Goal: Book appointment/travel/reservation

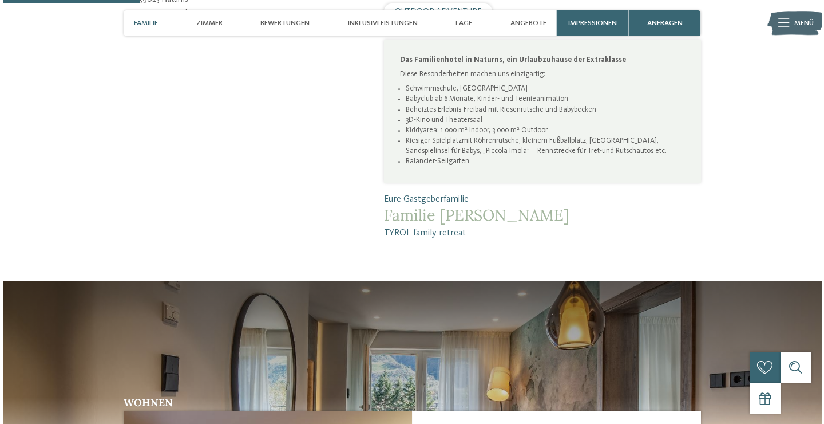
scroll to position [585, 0]
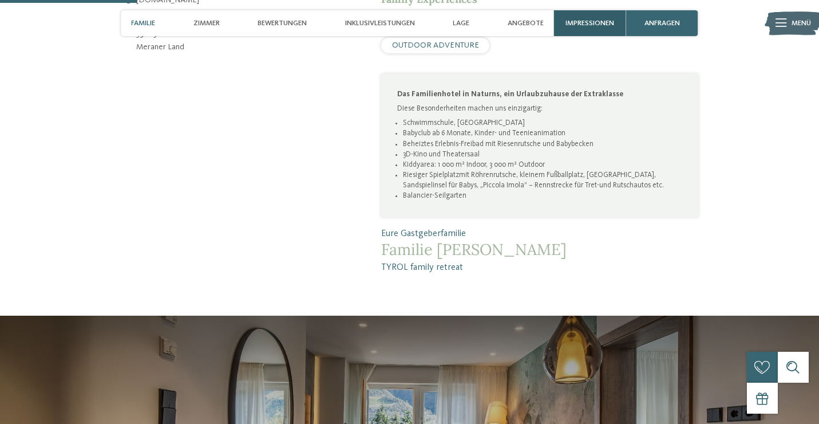
click at [587, 27] on span "Impressionen" at bounding box center [589, 23] width 49 height 9
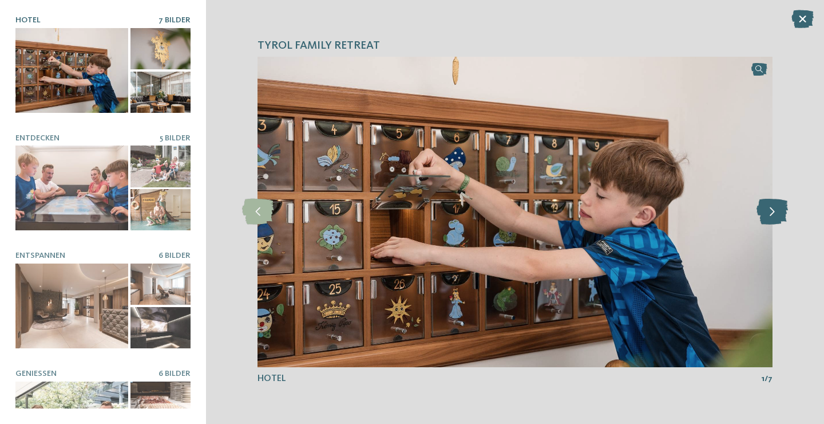
click at [779, 213] on icon at bounding box center [772, 212] width 31 height 26
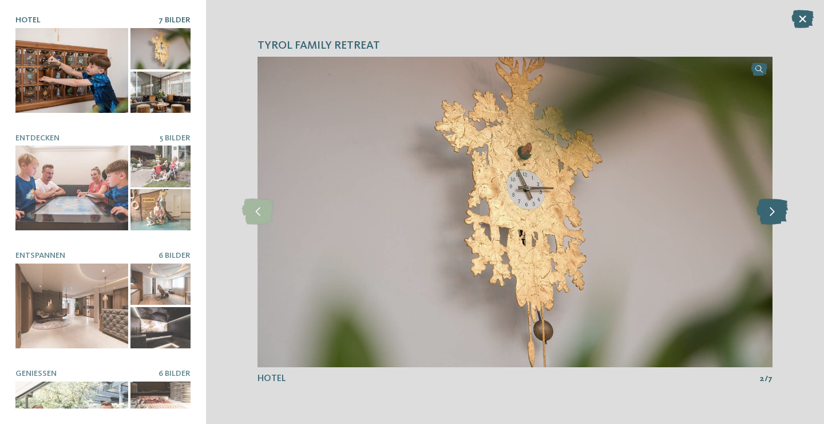
click at [779, 213] on icon at bounding box center [772, 212] width 31 height 26
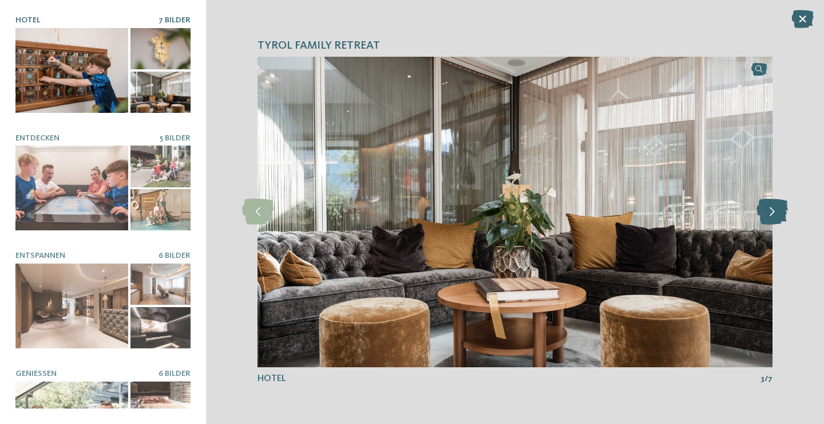
click at [779, 213] on icon at bounding box center [772, 212] width 31 height 26
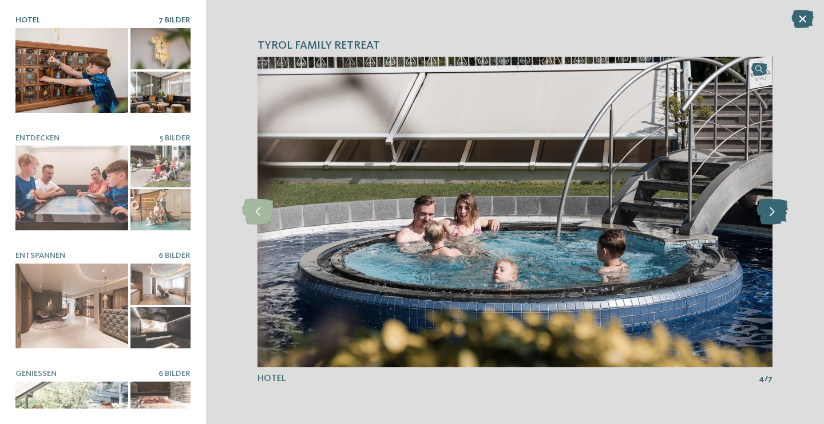
click at [779, 213] on icon at bounding box center [772, 212] width 31 height 26
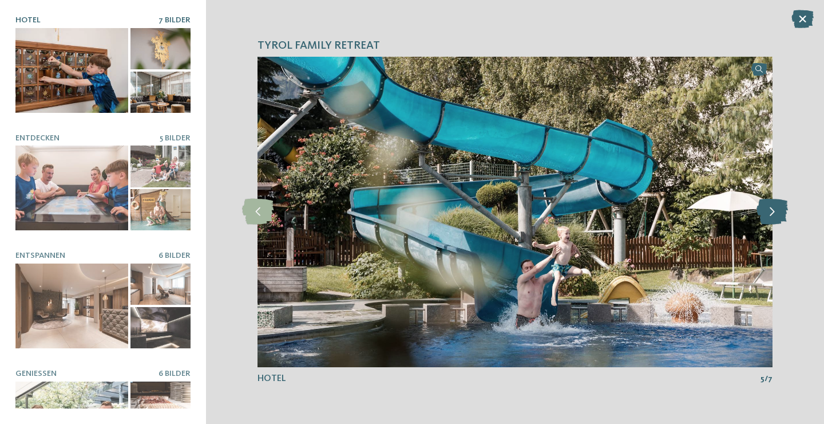
click at [779, 213] on icon at bounding box center [772, 212] width 31 height 26
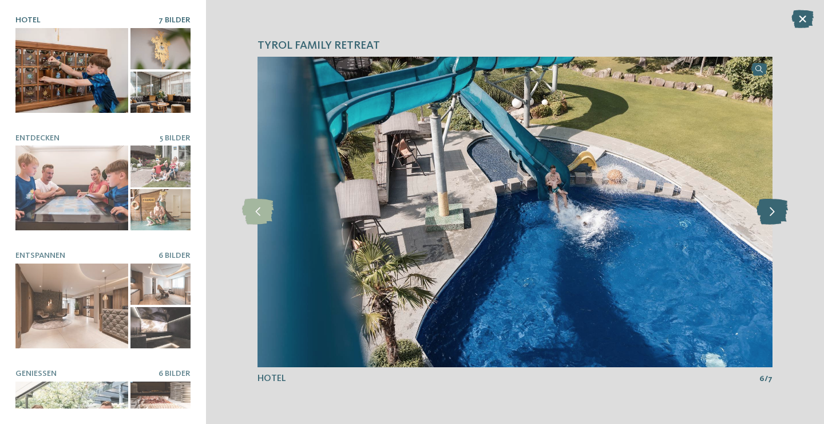
click at [779, 213] on icon at bounding box center [772, 212] width 31 height 26
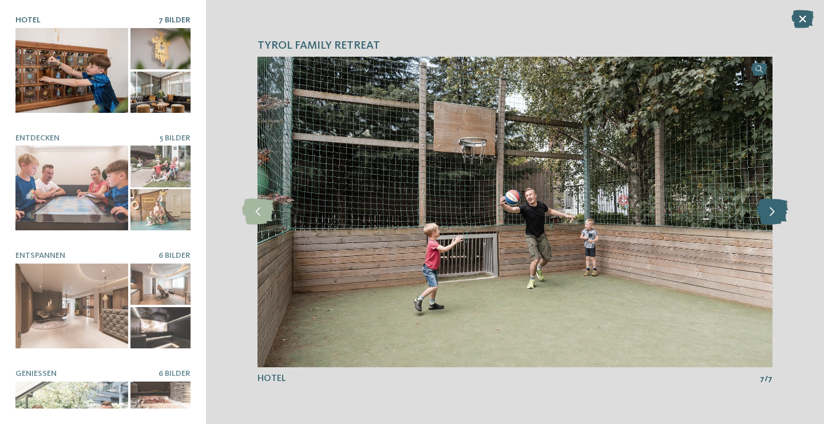
click at [779, 213] on icon at bounding box center [772, 212] width 31 height 26
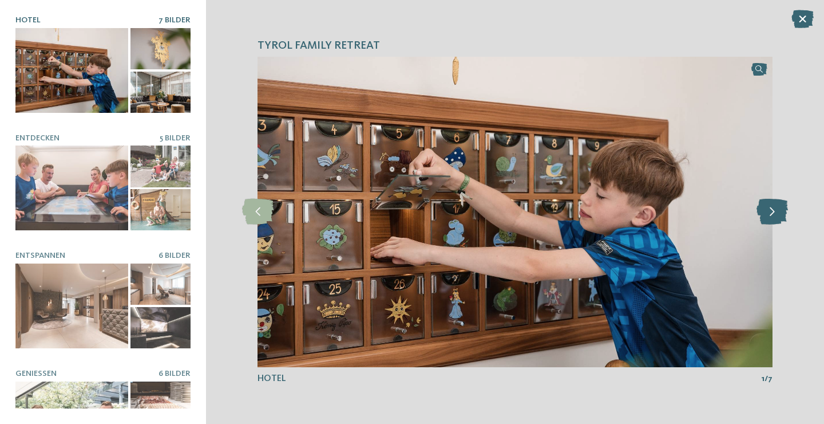
click at [779, 213] on icon at bounding box center [772, 212] width 31 height 26
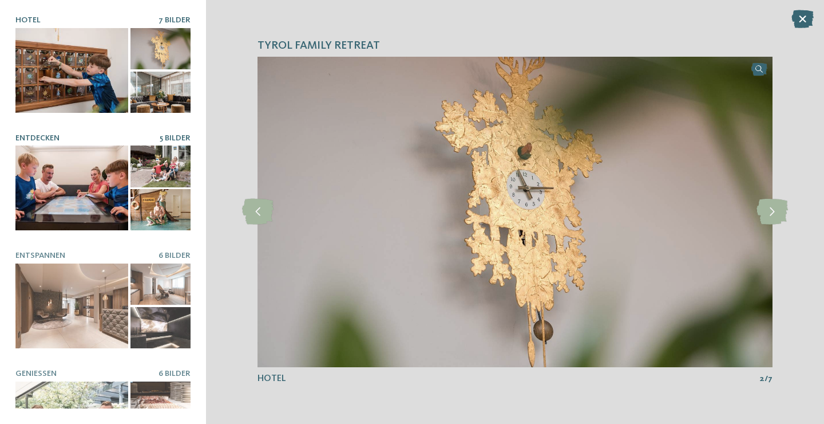
click at [88, 175] on div at bounding box center [71, 187] width 113 height 85
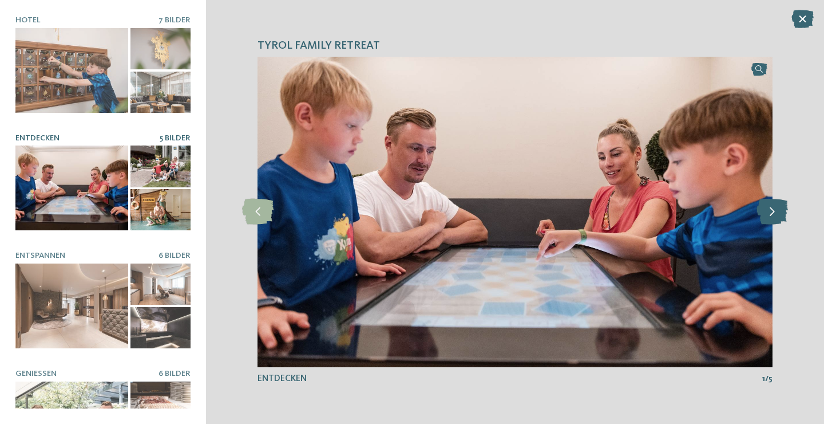
click at [781, 212] on icon at bounding box center [772, 212] width 31 height 26
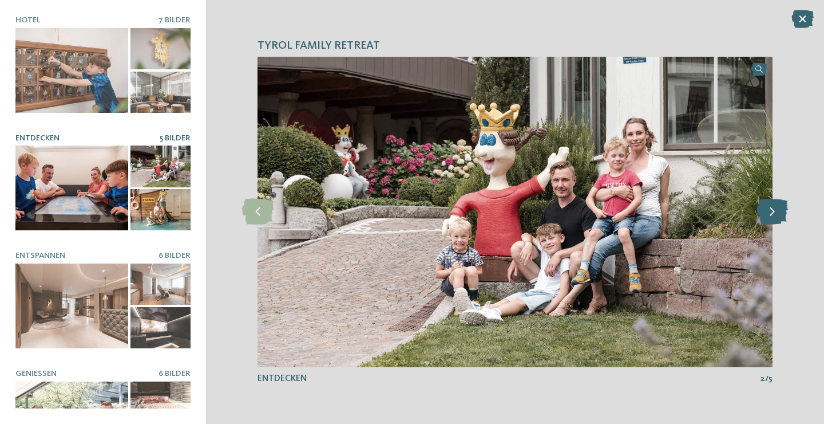
click at [781, 212] on icon at bounding box center [772, 212] width 31 height 26
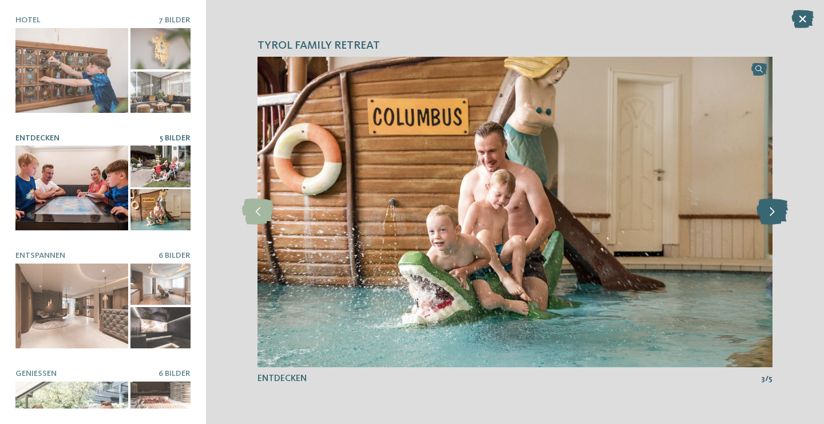
click at [781, 212] on icon at bounding box center [772, 212] width 31 height 26
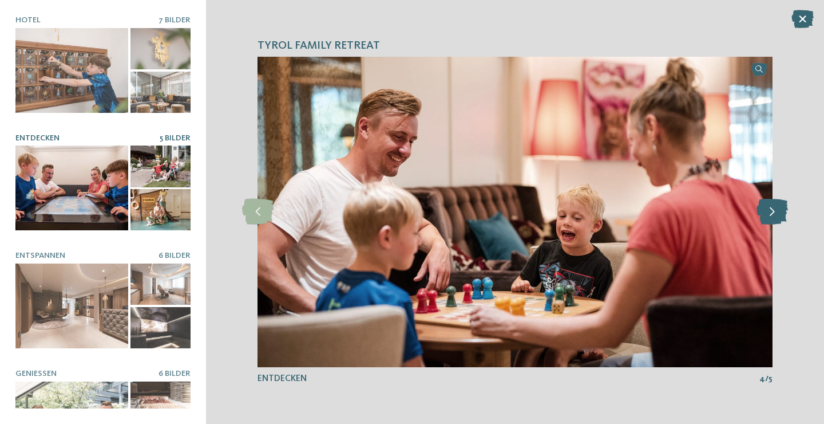
click at [781, 212] on icon at bounding box center [772, 212] width 31 height 26
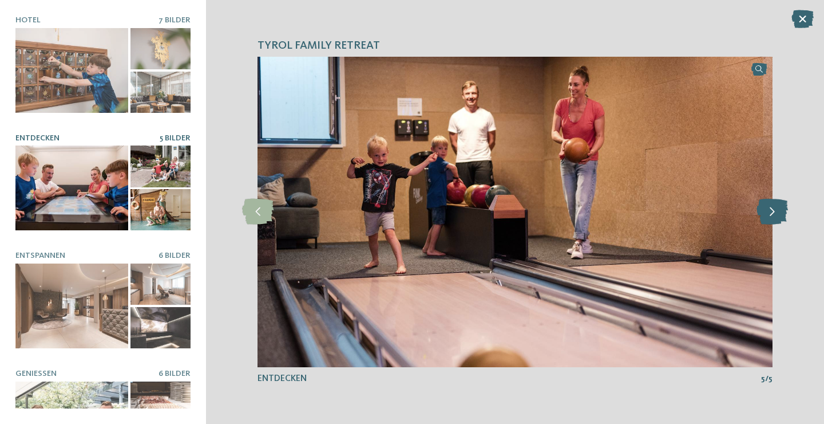
click at [781, 212] on icon at bounding box center [772, 212] width 31 height 26
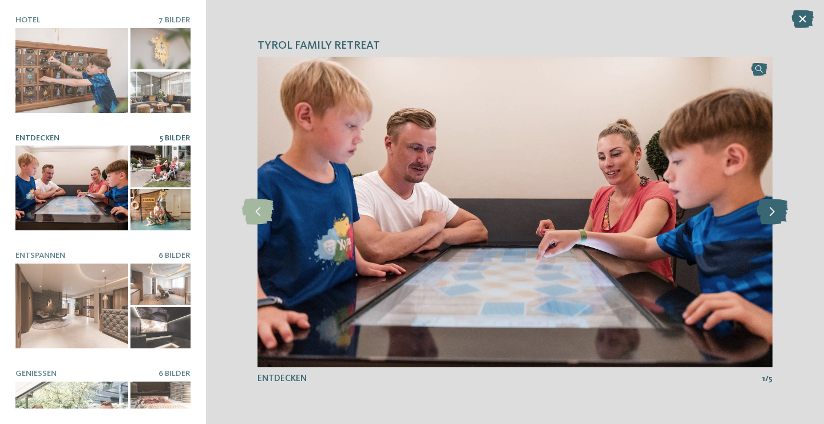
click at [781, 212] on icon at bounding box center [772, 212] width 31 height 26
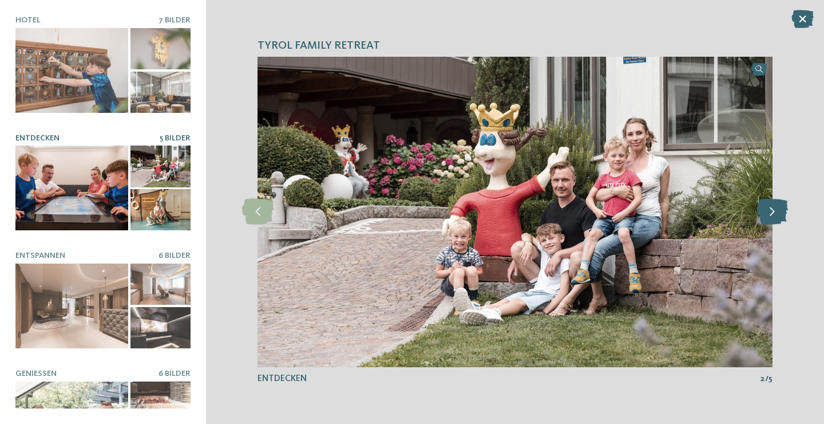
click at [781, 212] on icon at bounding box center [772, 212] width 31 height 26
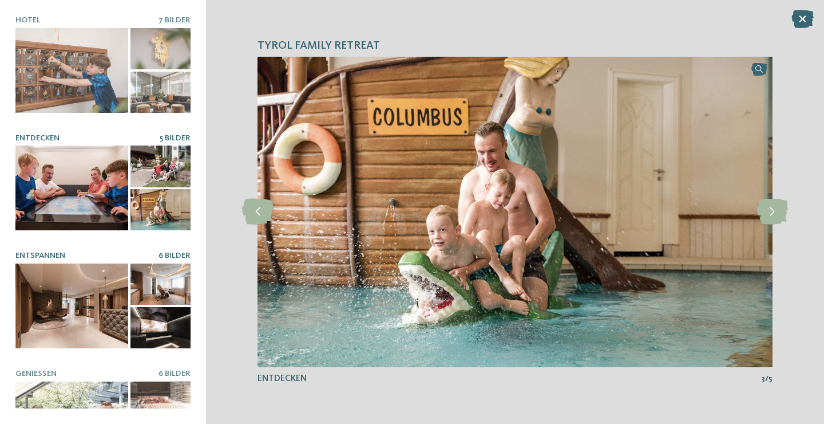
click at [60, 307] on div at bounding box center [71, 305] width 113 height 85
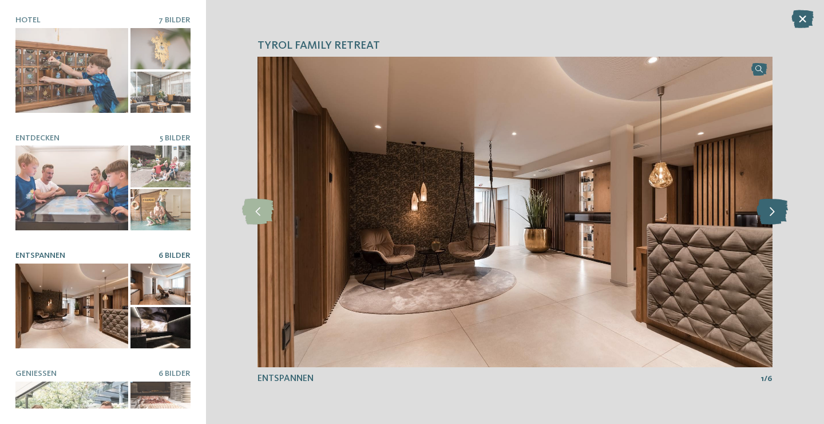
click at [770, 216] on icon at bounding box center [772, 212] width 31 height 26
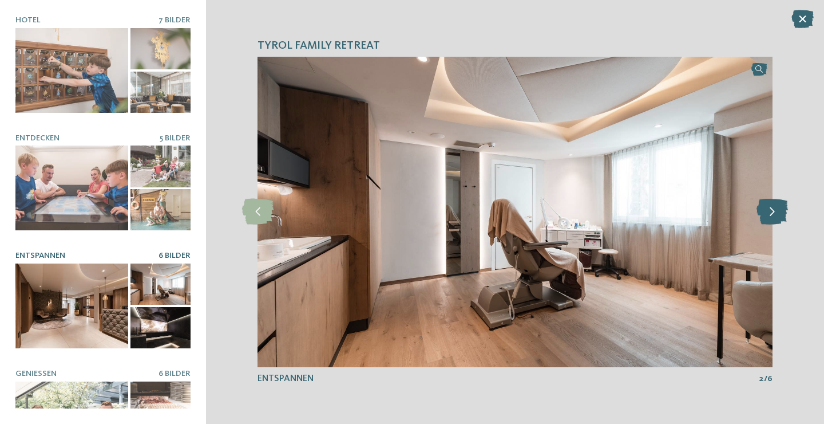
click at [770, 216] on icon at bounding box center [772, 212] width 31 height 26
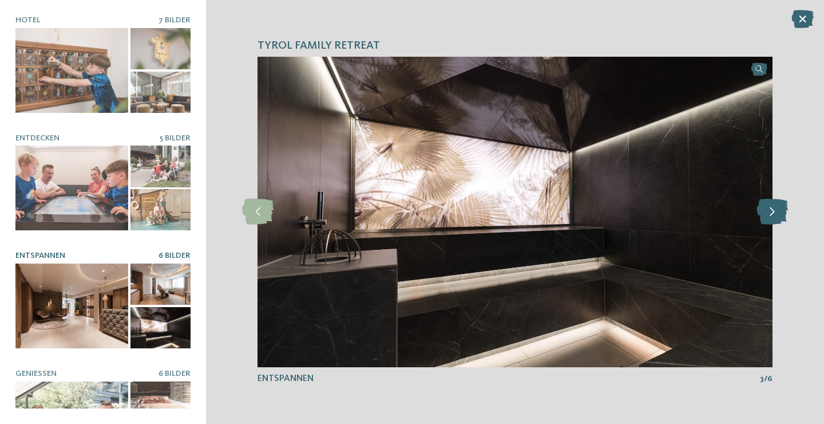
click at [770, 216] on icon at bounding box center [772, 212] width 31 height 26
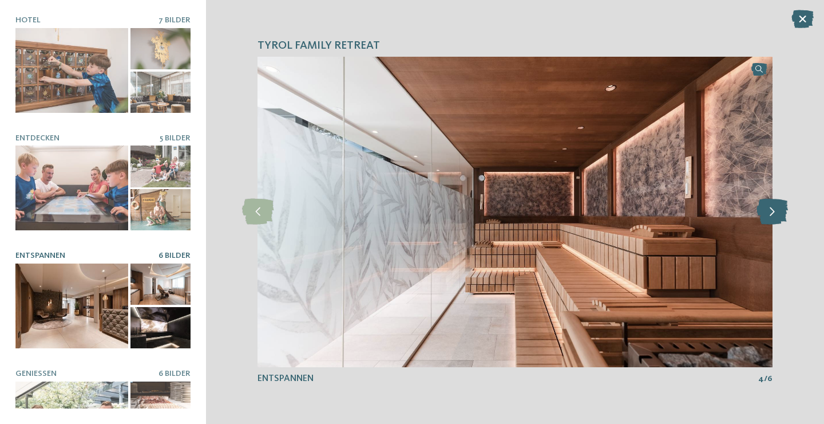
click at [770, 216] on icon at bounding box center [772, 212] width 31 height 26
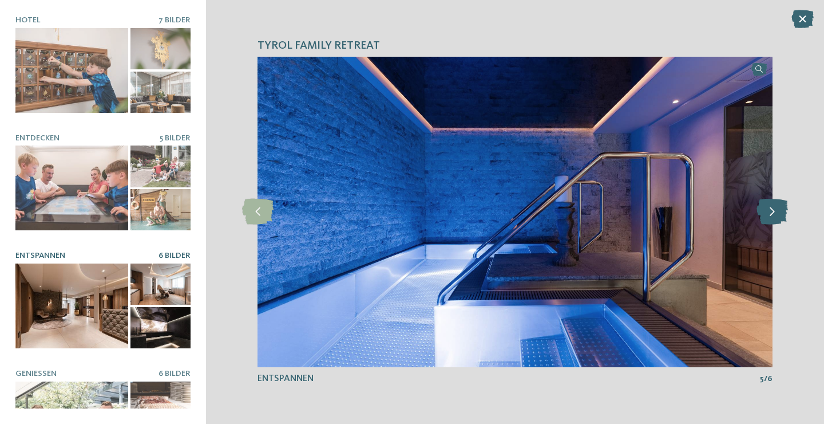
click at [770, 216] on icon at bounding box center [772, 212] width 31 height 26
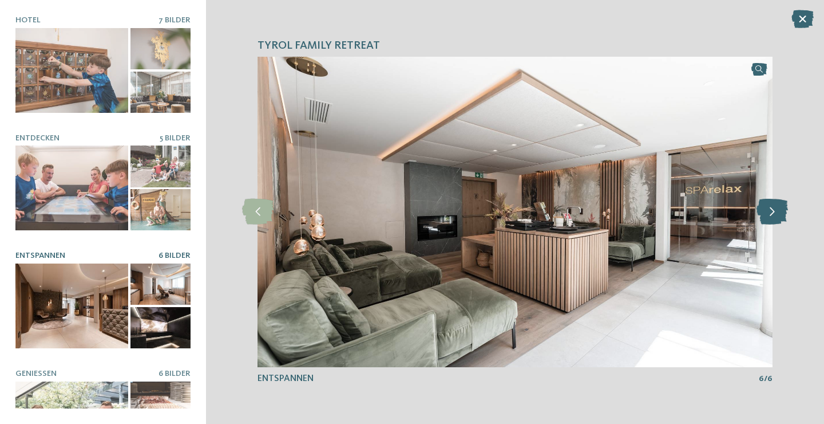
click at [770, 216] on icon at bounding box center [772, 212] width 31 height 26
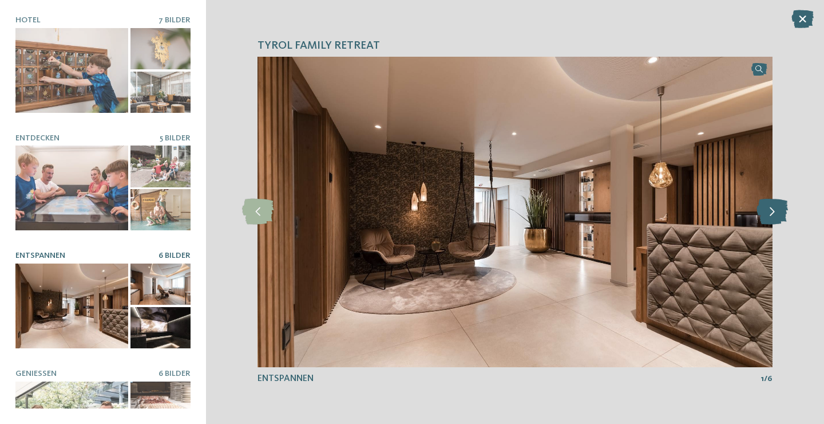
click at [770, 216] on icon at bounding box center [772, 212] width 31 height 26
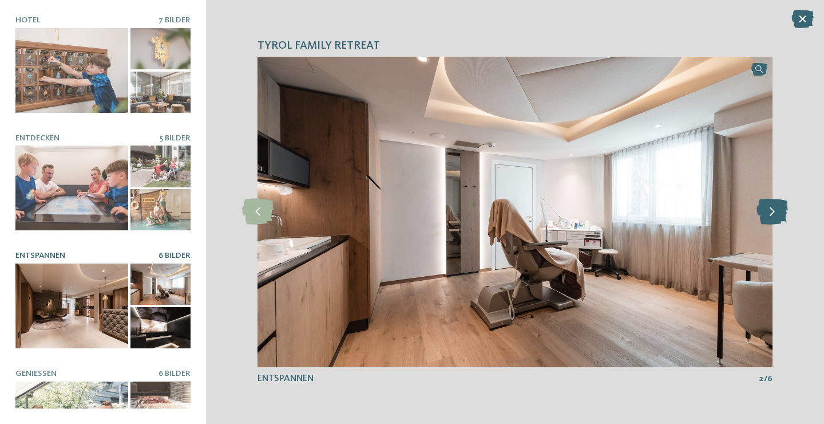
click at [770, 216] on icon at bounding box center [772, 212] width 31 height 26
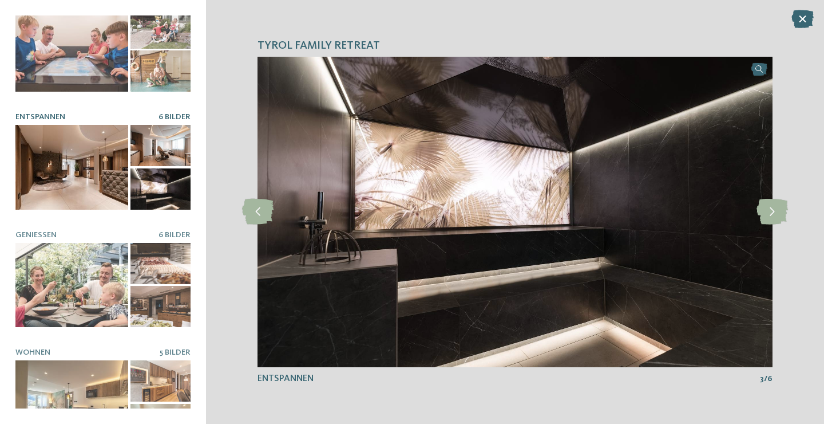
scroll to position [169, 0]
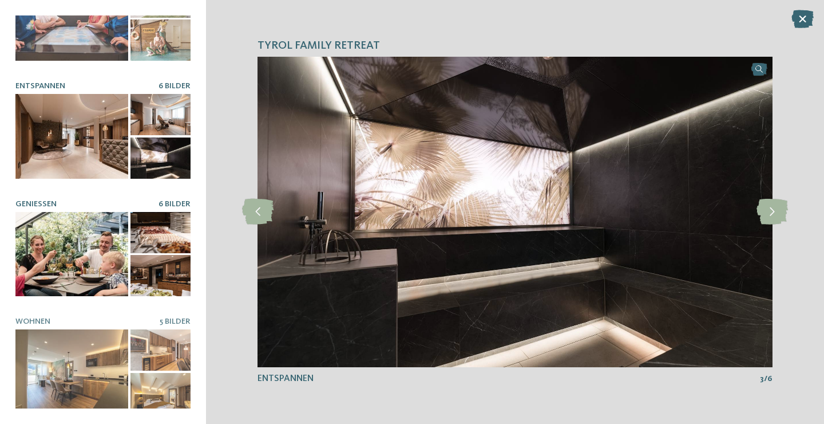
click at [101, 259] on div at bounding box center [71, 254] width 113 height 85
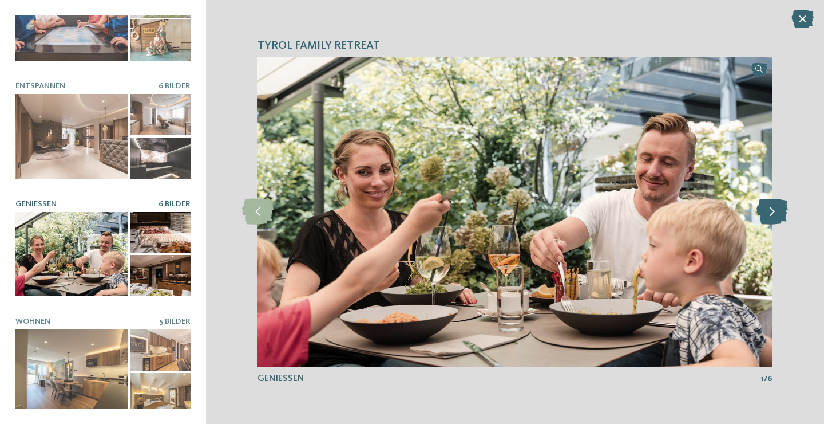
click at [780, 211] on icon at bounding box center [772, 212] width 31 height 26
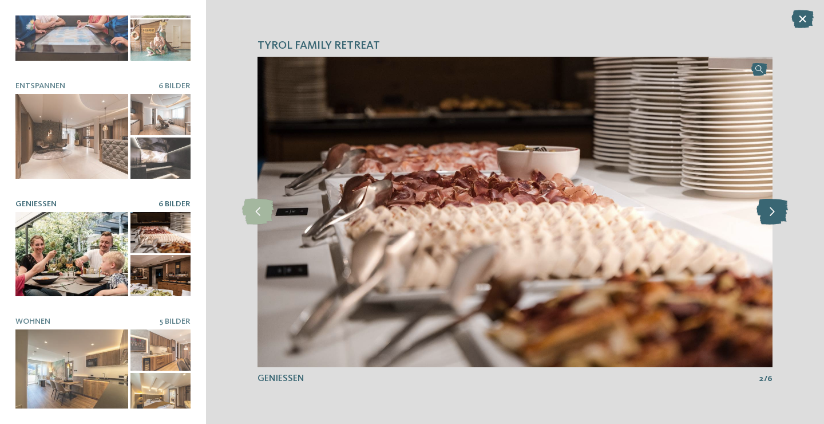
click at [780, 211] on icon at bounding box center [772, 212] width 31 height 26
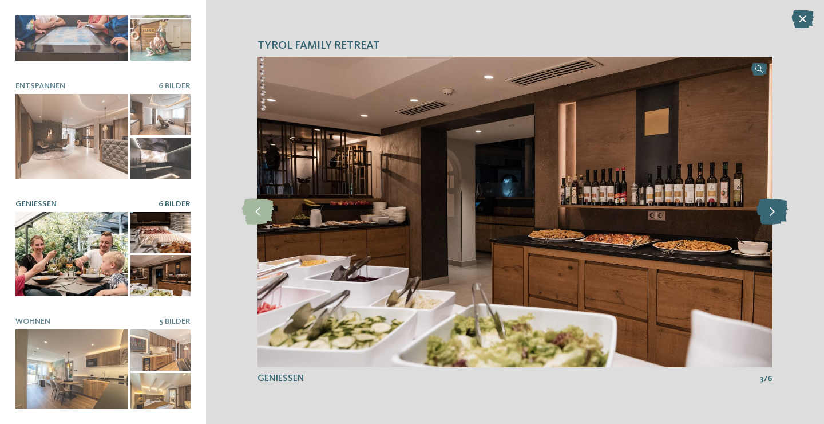
click at [780, 211] on icon at bounding box center [772, 212] width 31 height 26
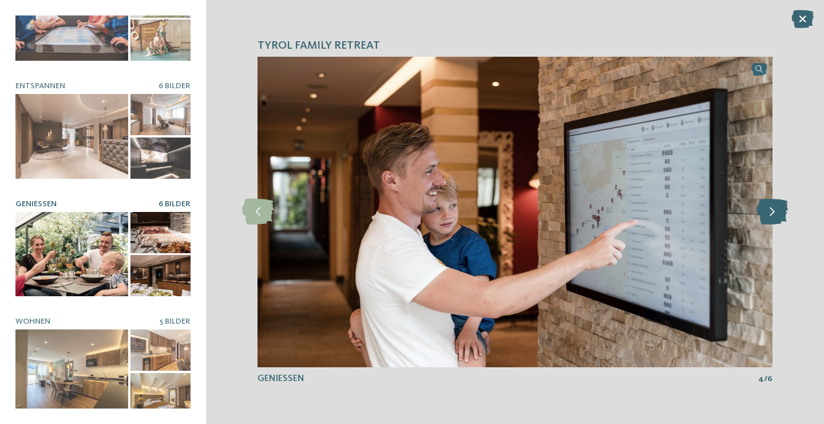
click at [780, 211] on icon at bounding box center [772, 212] width 31 height 26
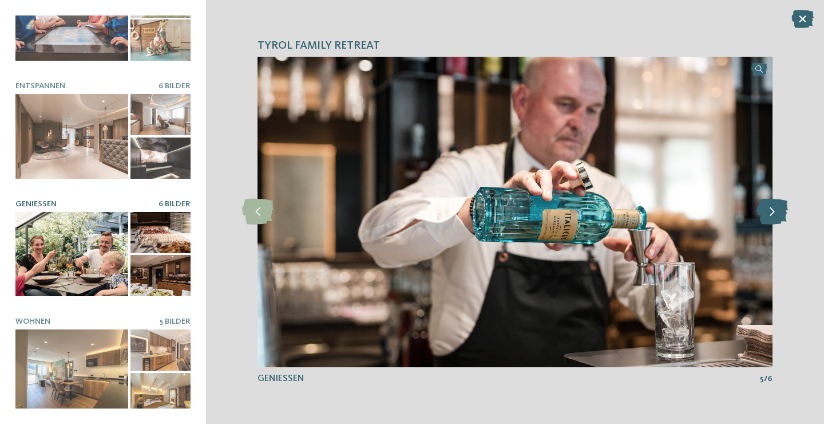
click at [780, 211] on icon at bounding box center [772, 212] width 31 height 26
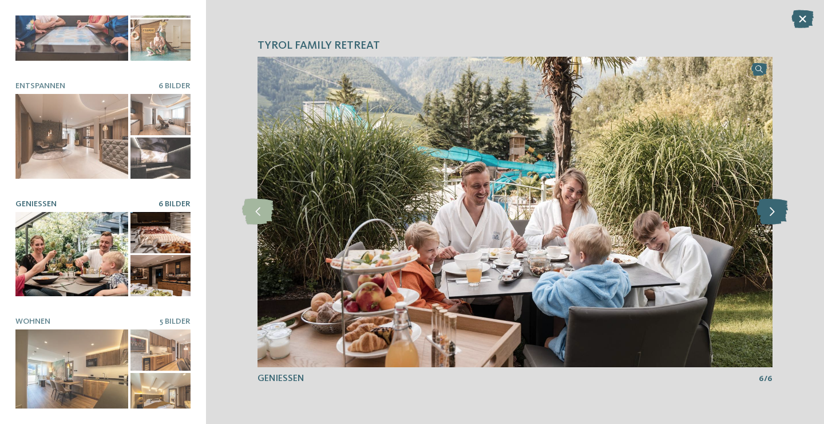
click at [780, 211] on icon at bounding box center [772, 212] width 31 height 26
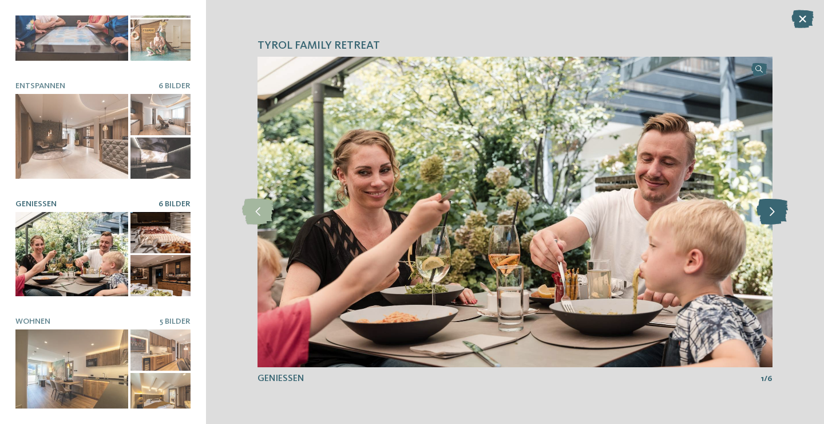
click at [780, 211] on icon at bounding box center [772, 212] width 31 height 26
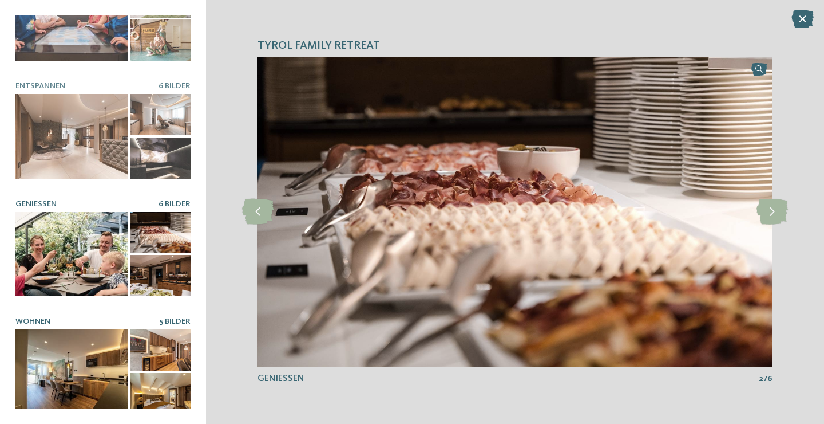
click at [74, 389] on div at bounding box center [71, 371] width 113 height 85
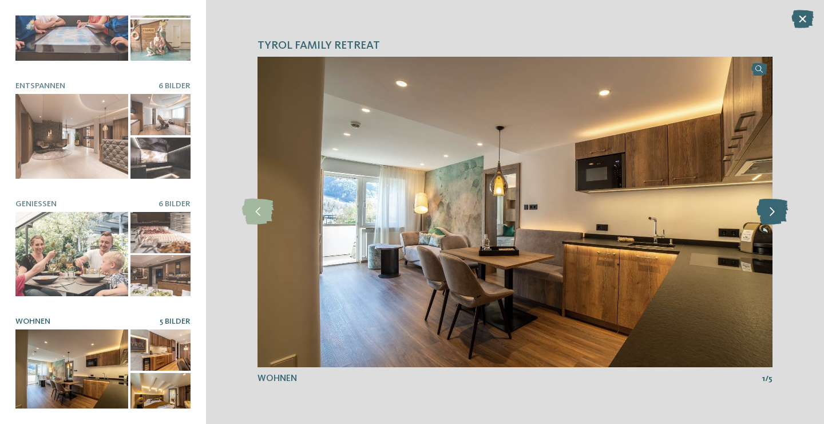
click at [773, 212] on icon at bounding box center [772, 212] width 31 height 26
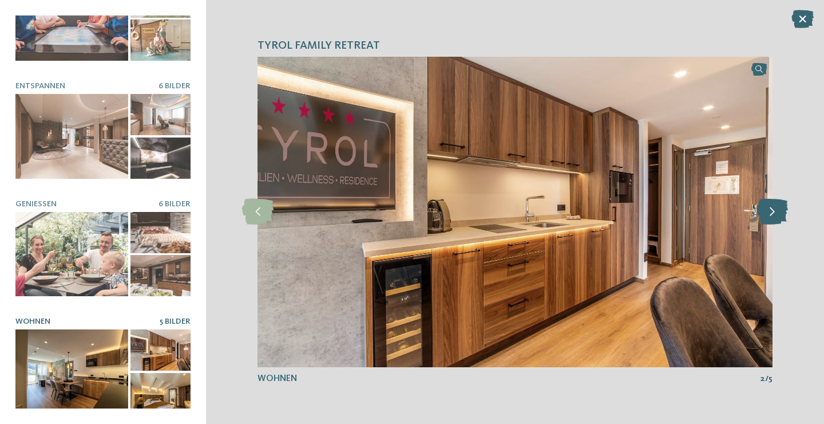
click at [773, 212] on icon at bounding box center [772, 212] width 31 height 26
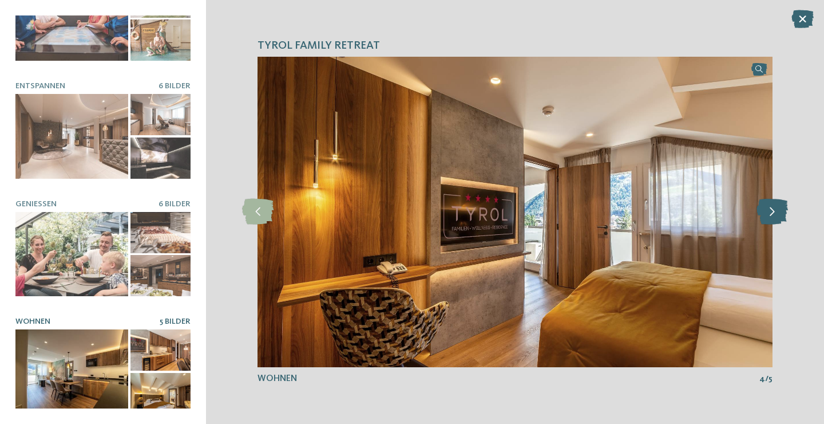
click at [773, 212] on icon at bounding box center [772, 212] width 31 height 26
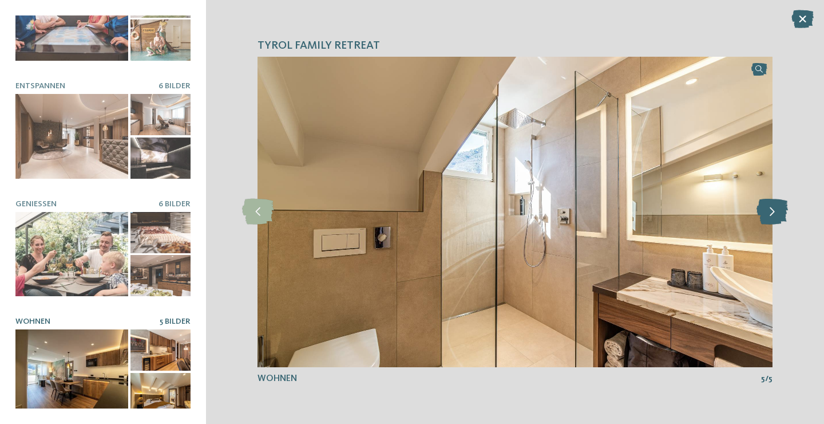
click at [773, 212] on icon at bounding box center [772, 212] width 31 height 26
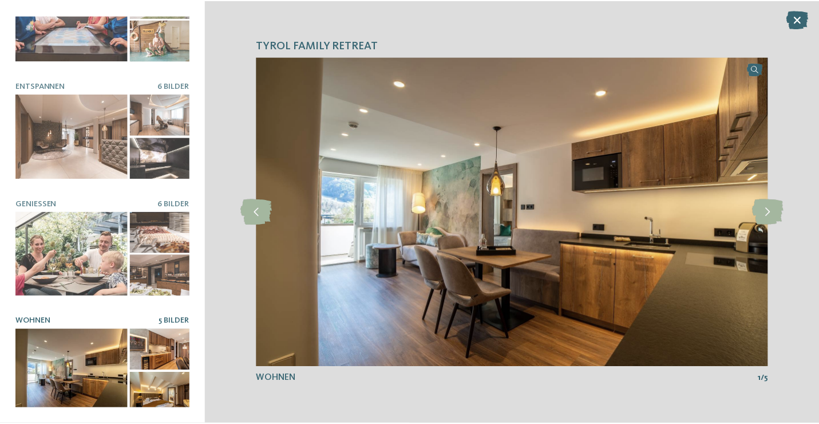
scroll to position [0, 0]
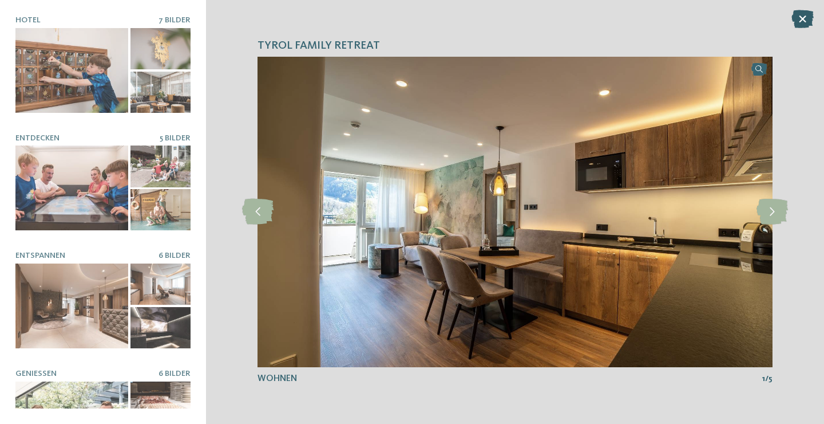
click at [802, 20] on icon at bounding box center [803, 19] width 22 height 18
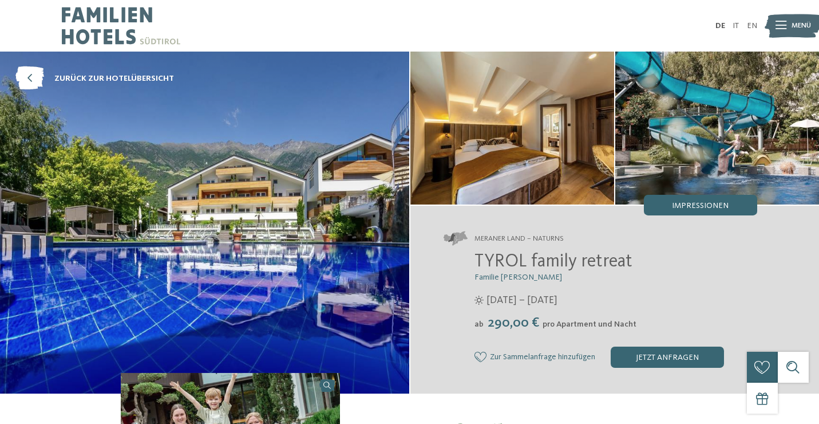
click at [795, 25] on span "Menü" at bounding box center [801, 26] width 19 height 10
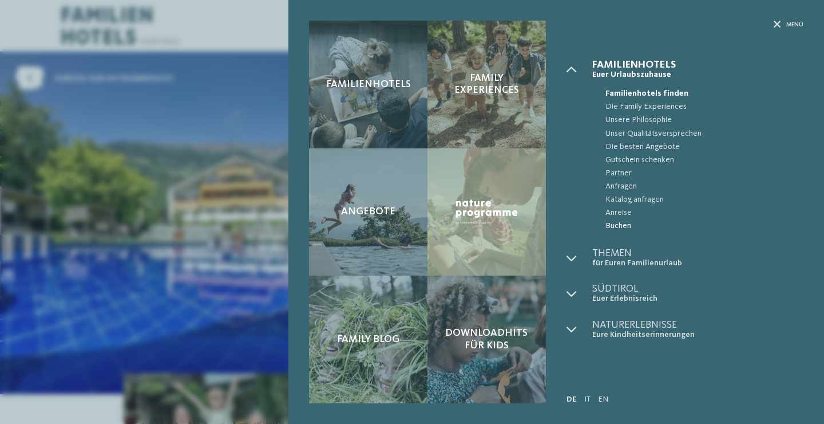
click at [624, 227] on span "Buchen" at bounding box center [705, 225] width 198 height 13
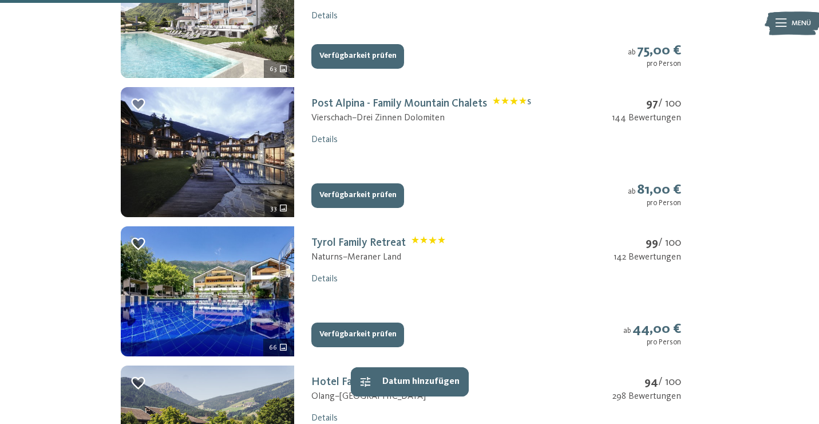
scroll to position [559, 0]
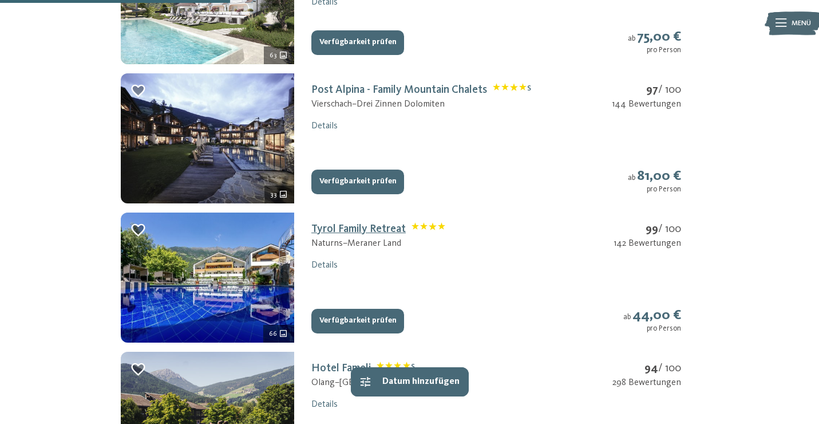
click at [357, 235] on link "Tyrol Family Retreat" at bounding box center [378, 228] width 134 height 11
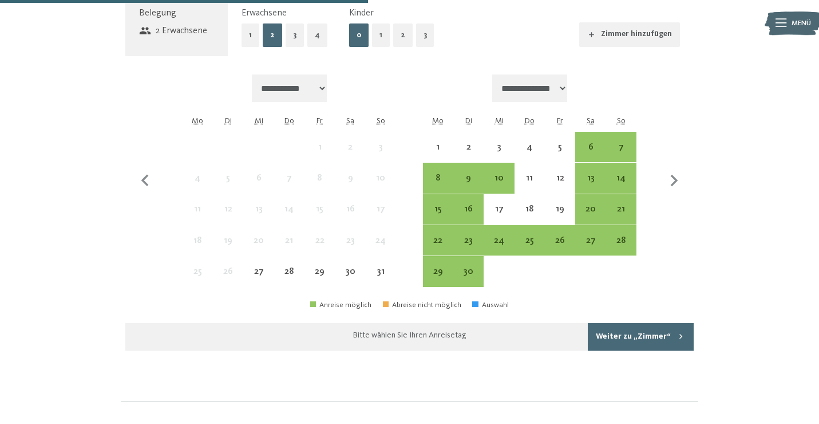
scroll to position [867, 0]
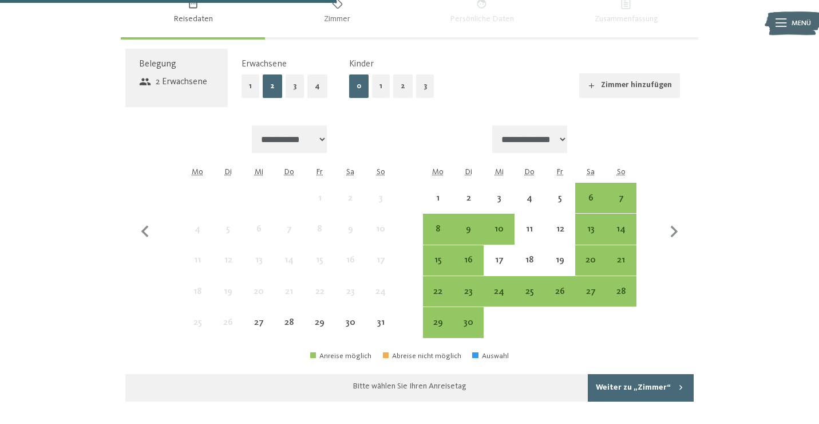
click at [397, 88] on button "2" at bounding box center [402, 85] width 19 height 23
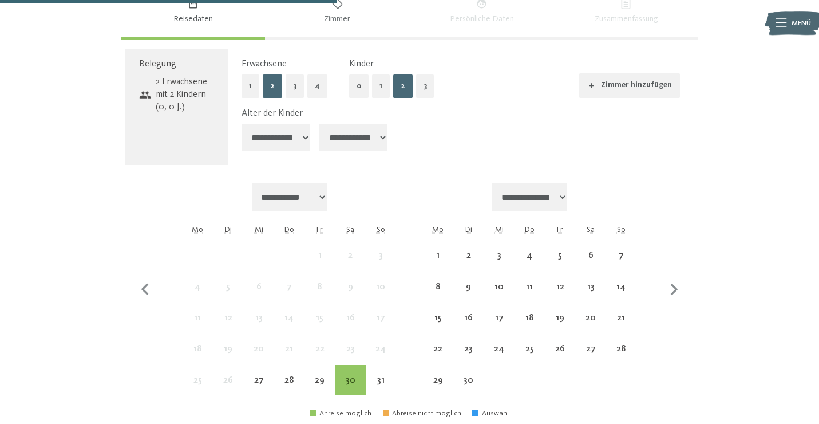
click at [296, 140] on select "**********" at bounding box center [276, 137] width 69 height 27
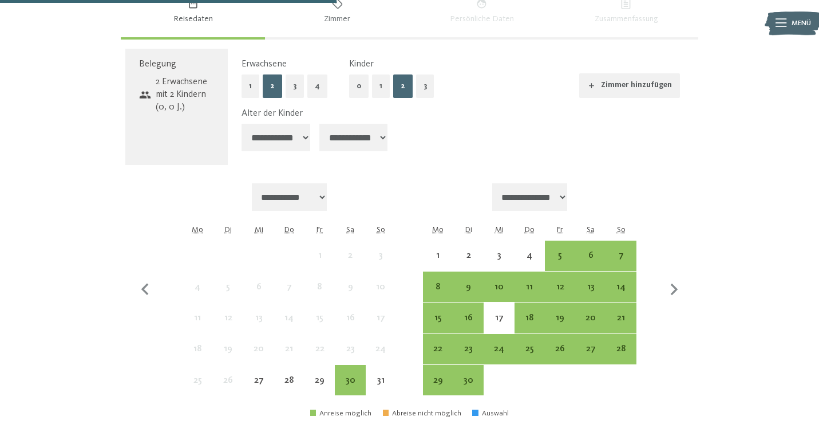
select select "*"
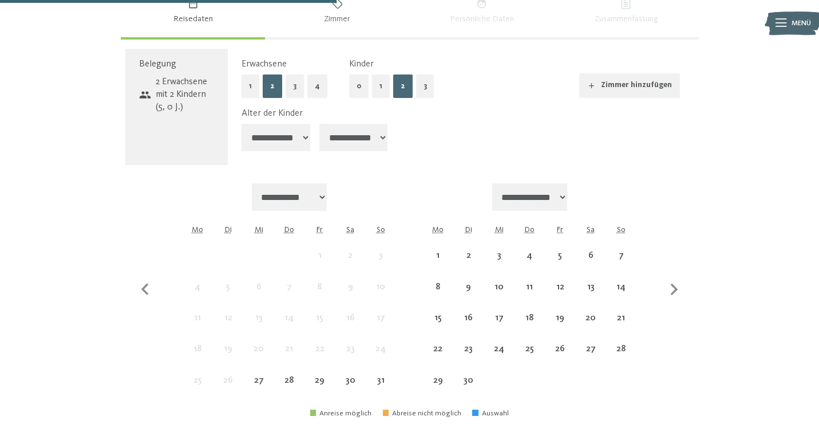
click at [360, 134] on select "**********" at bounding box center [353, 137] width 69 height 27
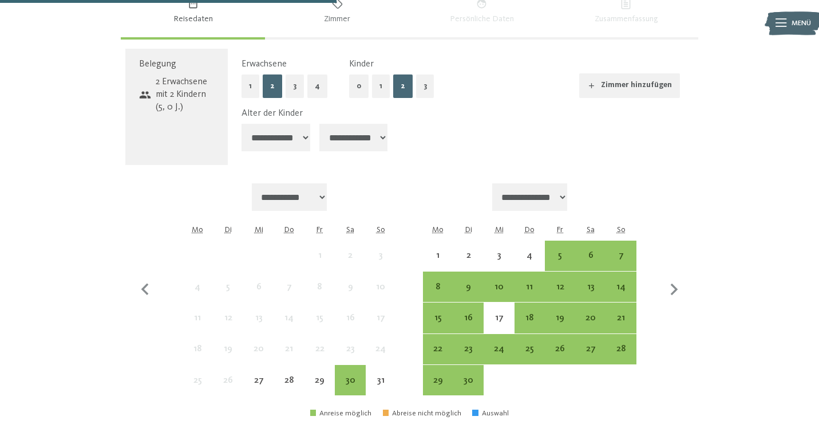
select select "*"
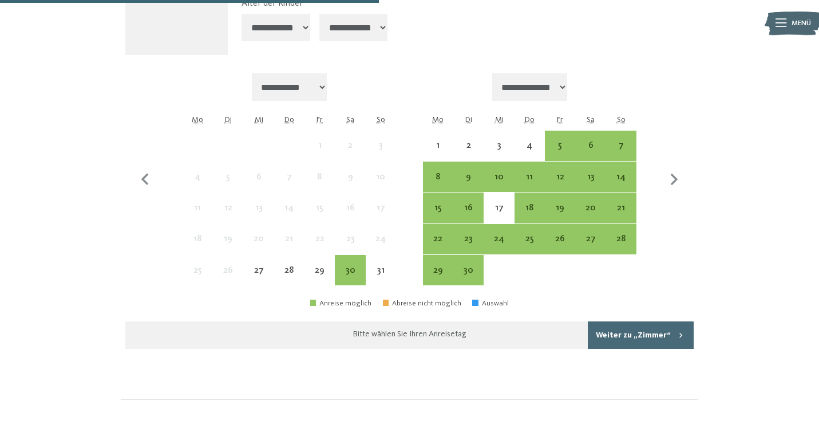
scroll to position [1003, 0]
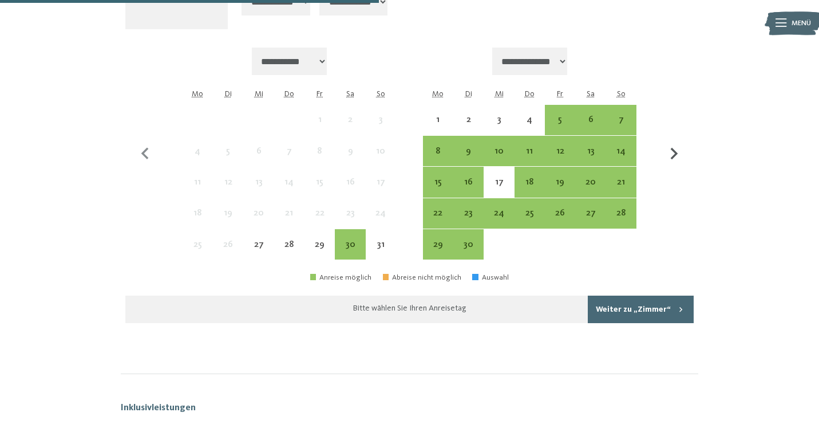
click at [670, 152] on icon "button" at bounding box center [674, 154] width 24 height 24
select select "**********"
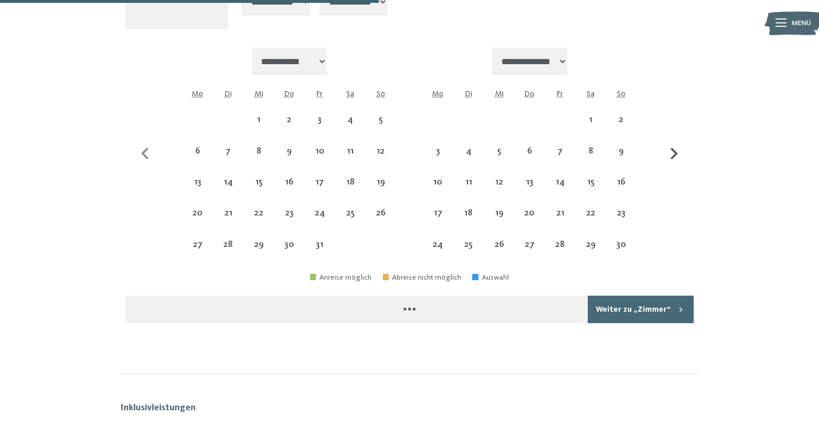
click at [670, 152] on icon "button" at bounding box center [674, 154] width 24 height 24
select select "**********"
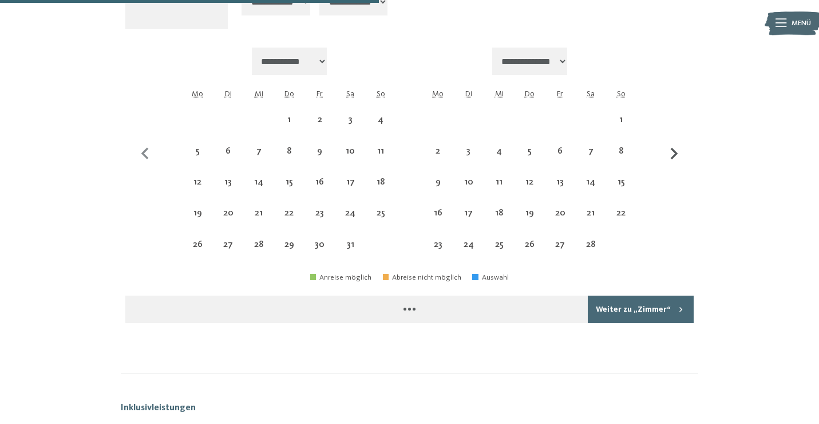
select select "**********"
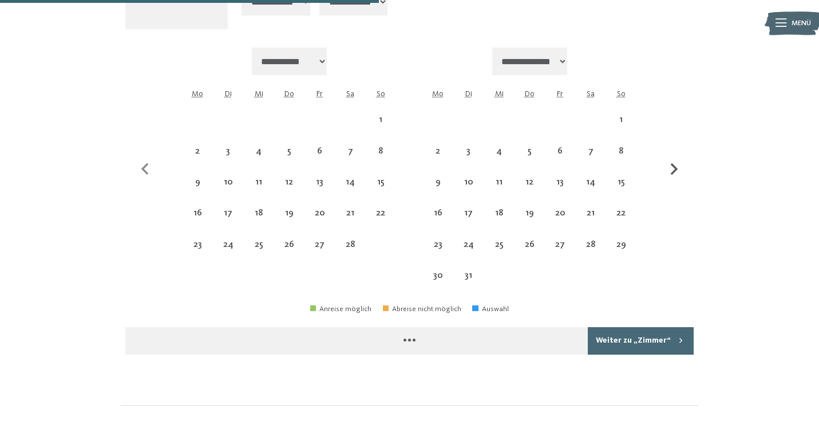
select select "**********"
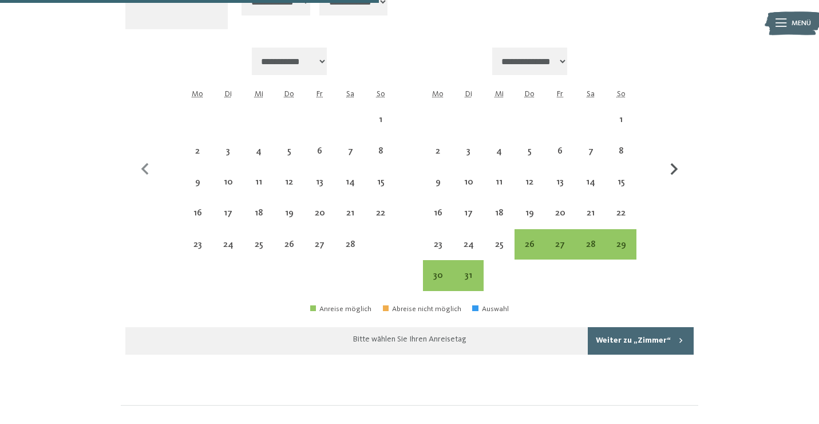
click at [670, 152] on button "button" at bounding box center [674, 170] width 24 height 244
select select "**********"
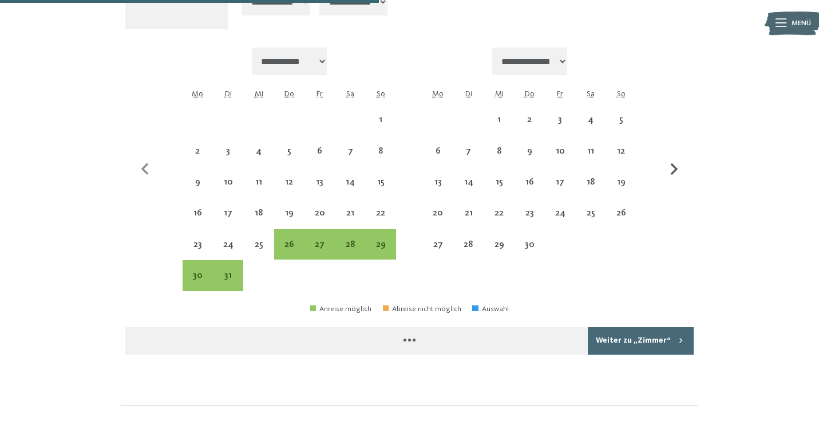
select select "**********"
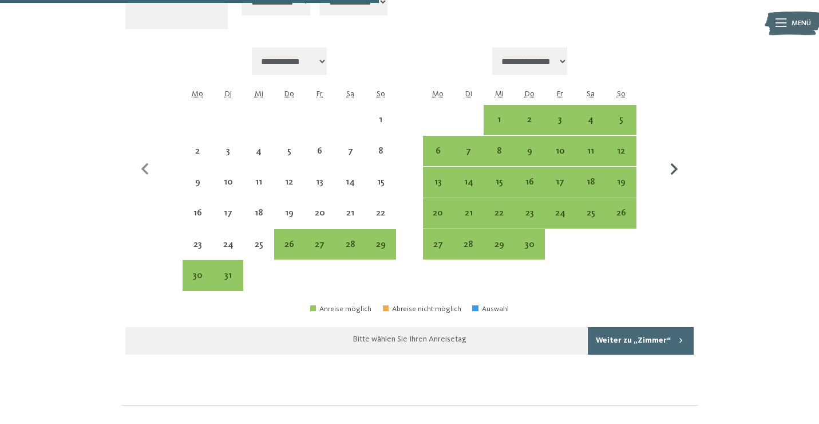
click at [670, 152] on button "button" at bounding box center [674, 170] width 24 height 244
select select "**********"
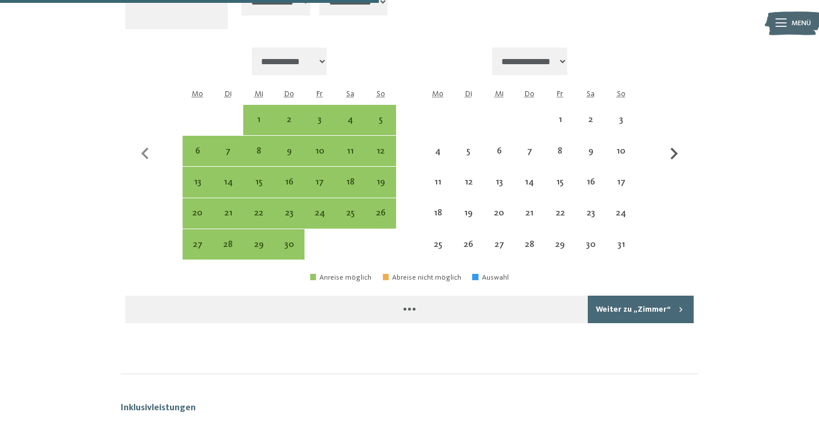
select select "**********"
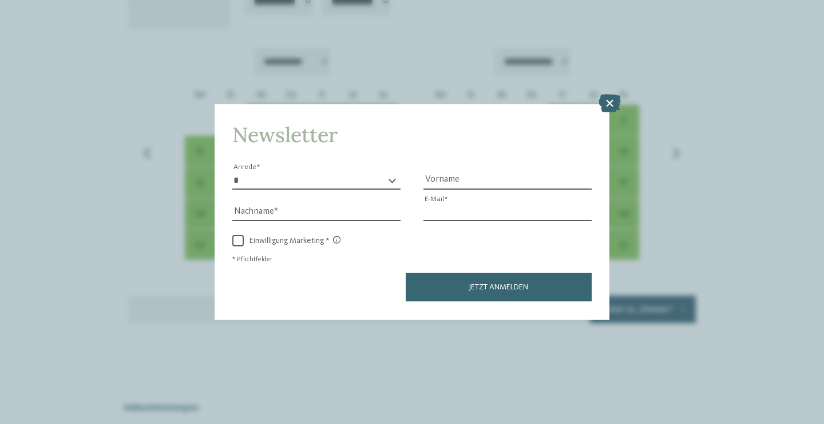
click at [590, 217] on input "E-Mail" at bounding box center [508, 212] width 168 height 17
click at [609, 101] on icon at bounding box center [610, 103] width 22 height 18
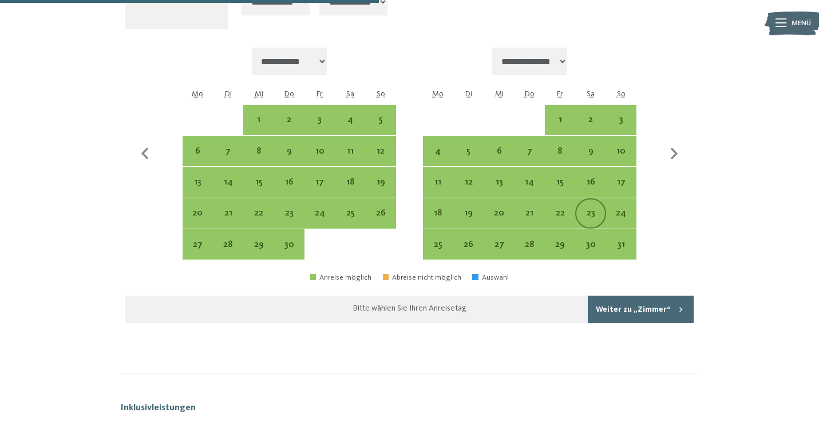
click at [598, 209] on div "23" at bounding box center [590, 222] width 28 height 28
select select "**********"
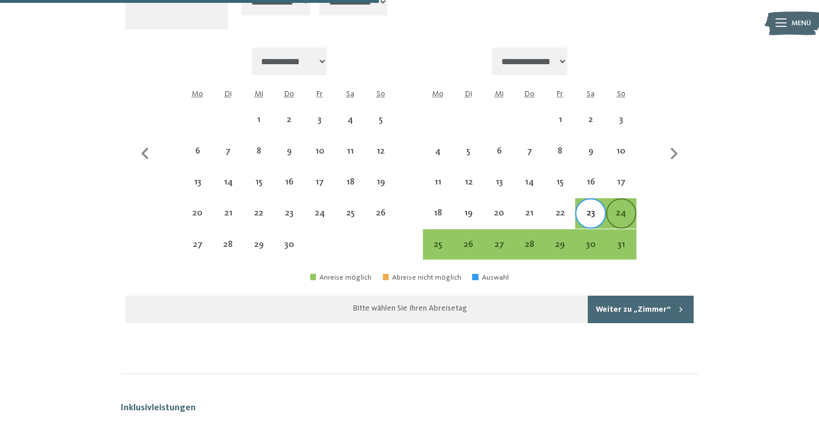
click at [622, 215] on div "24" at bounding box center [621, 222] width 28 height 28
select select "**********"
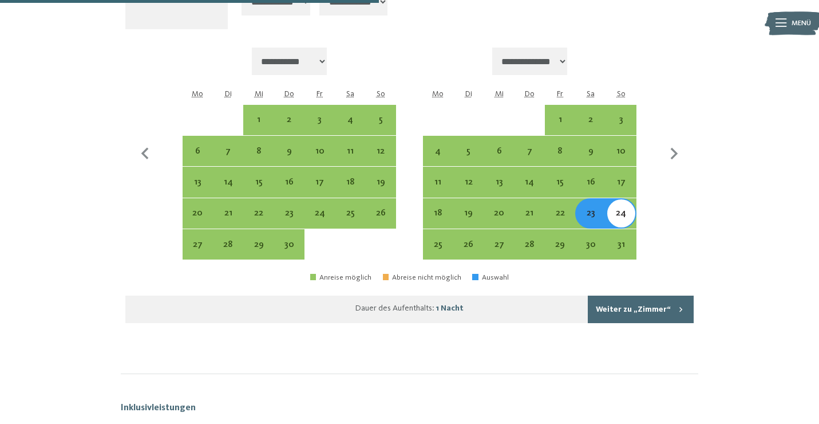
click at [641, 311] on button "Weiter zu „Zimmer“" at bounding box center [641, 308] width 106 height 27
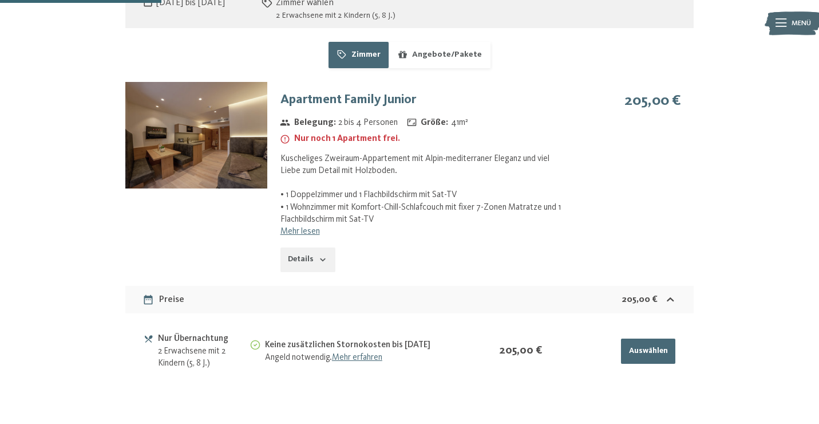
scroll to position [836, 0]
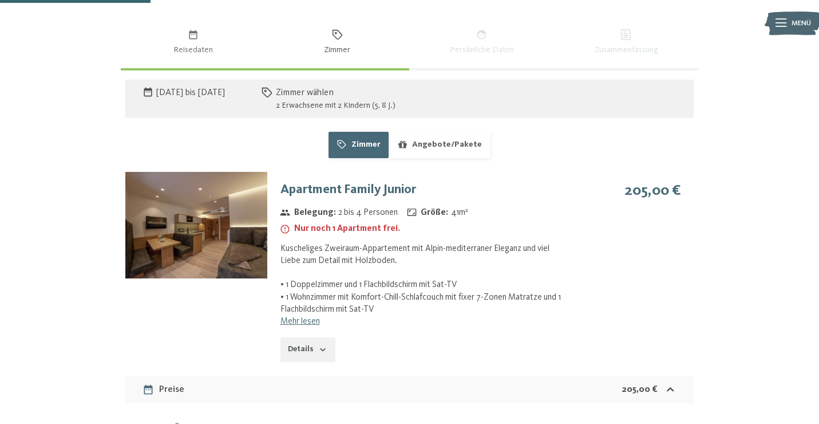
click at [442, 148] on button "Angebote/Pakete" at bounding box center [439, 145] width 101 height 26
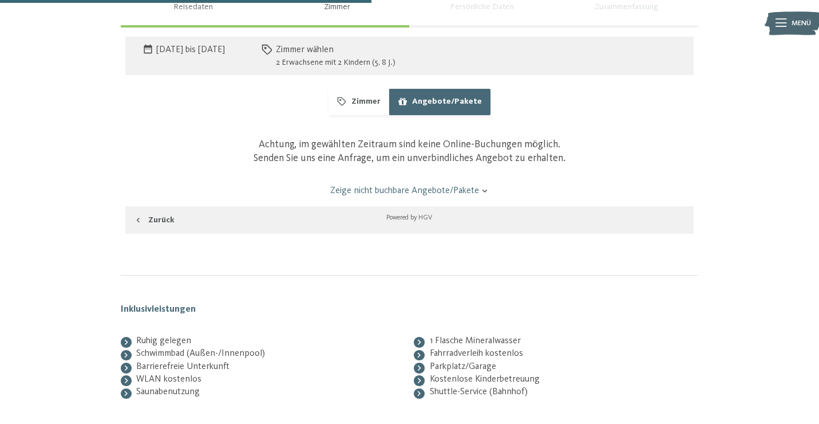
scroll to position [883, 0]
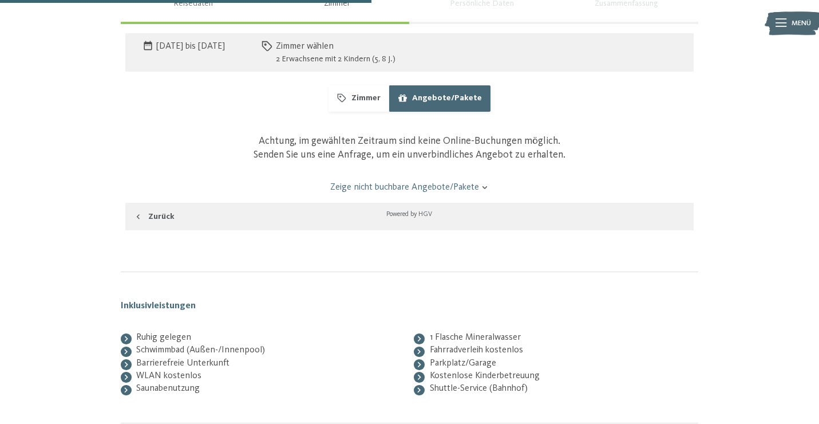
click at [369, 99] on button "Zimmer" at bounding box center [359, 98] width 60 height 26
